Goal: Find specific page/section: Find specific page/section

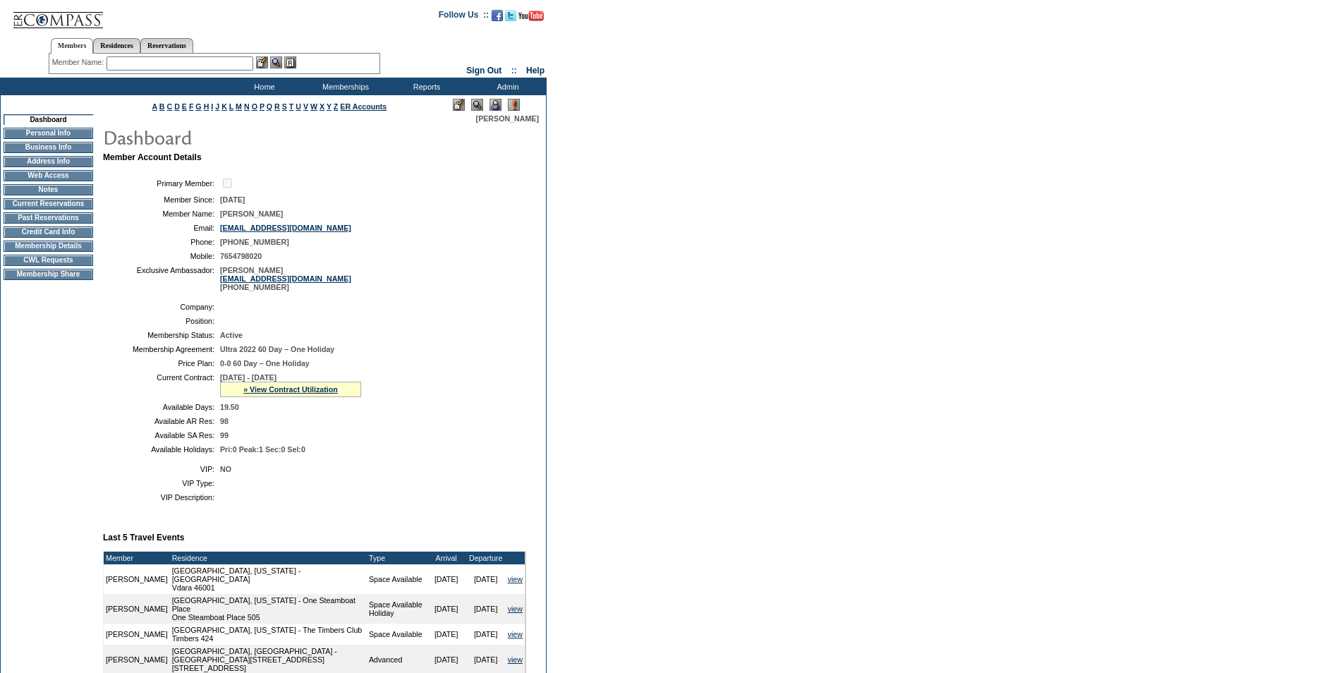
click at [42, 238] on td "Credit Card Info" at bounding box center [49, 231] width 90 height 11
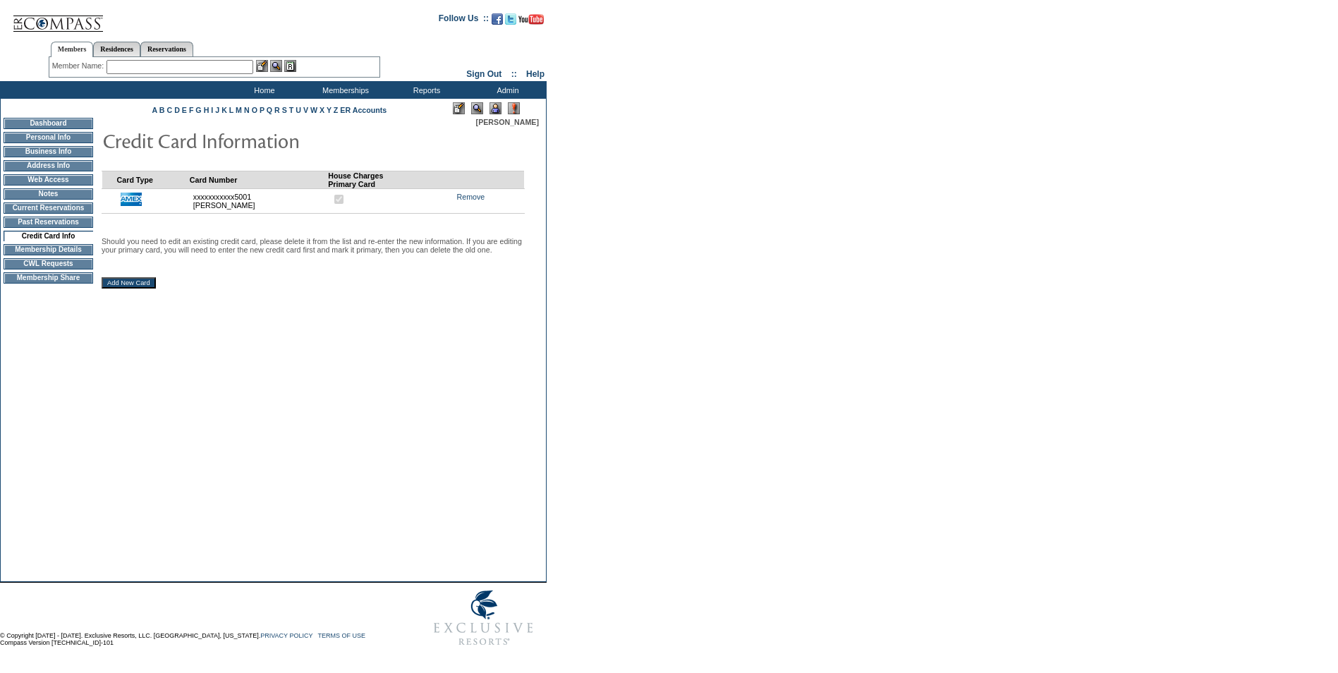
click at [42, 255] on td "Membership Details" at bounding box center [49, 249] width 90 height 11
